Goal: Transaction & Acquisition: Purchase product/service

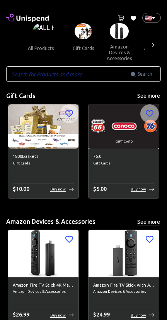
click at [160, 50] on div at bounding box center [154, 44] width 16 height 43
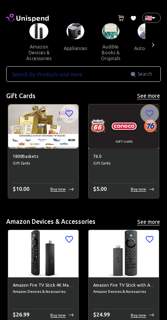
scroll to position [0, 85]
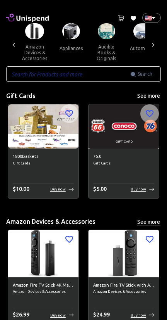
click at [159, 52] on div at bounding box center [154, 44] width 16 height 43
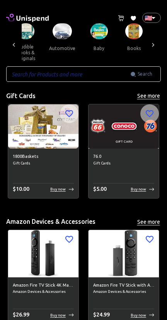
scroll to position [0, 170]
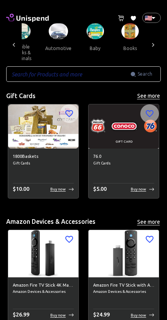
click at [157, 49] on icon at bounding box center [154, 45] width 8 height 8
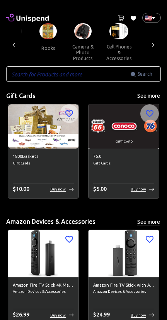
scroll to position [0, 255]
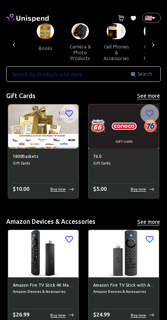
click at [157, 54] on div at bounding box center [154, 44] width 16 height 43
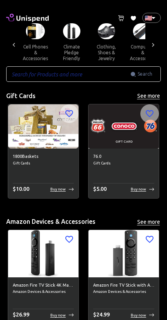
scroll to position [0, 340]
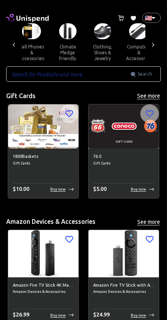
click at [120, 45] on button "clothing, shoes & jewelry" at bounding box center [102, 52] width 35 height 27
click at [112, 35] on img at bounding box center [102, 31] width 17 height 16
click at [112, 34] on img at bounding box center [102, 31] width 17 height 16
click at [120, 44] on button "clothing, shoes & jewelry" at bounding box center [102, 52] width 35 height 27
click at [120, 49] on button "clothing, shoes & jewelry" at bounding box center [102, 52] width 35 height 27
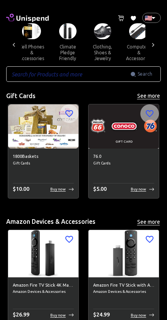
click at [120, 61] on button "clothing, shoes & jewelry" at bounding box center [102, 52] width 35 height 27
click at [120, 58] on button "clothing, shoes & jewelry" at bounding box center [102, 52] width 35 height 27
click at [120, 44] on button "clothing, shoes & jewelry" at bounding box center [102, 52] width 35 height 27
click at [120, 48] on button "clothing, shoes & jewelry" at bounding box center [102, 52] width 35 height 27
